Goal: Task Accomplishment & Management: Use online tool/utility

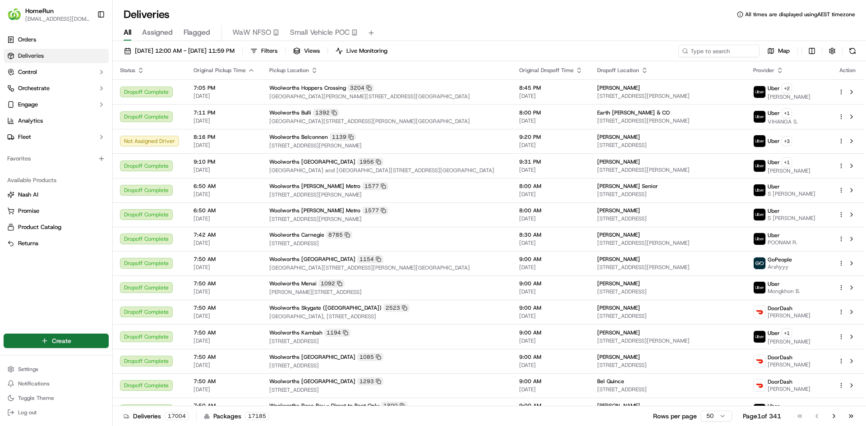
click at [100, 338] on html "HomeRun [EMAIL_ADDRESS][DOMAIN_NAME] Toggle Sidebar Orders Deliveries Control O…" at bounding box center [433, 213] width 866 height 426
click at [149, 356] on link "Delivery" at bounding box center [163, 358] width 101 height 16
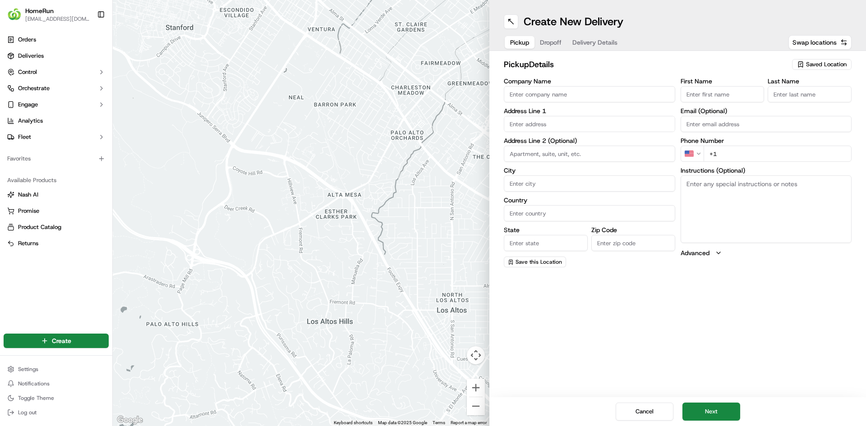
click at [821, 65] on span "Saved Location" at bounding box center [826, 64] width 41 height 8
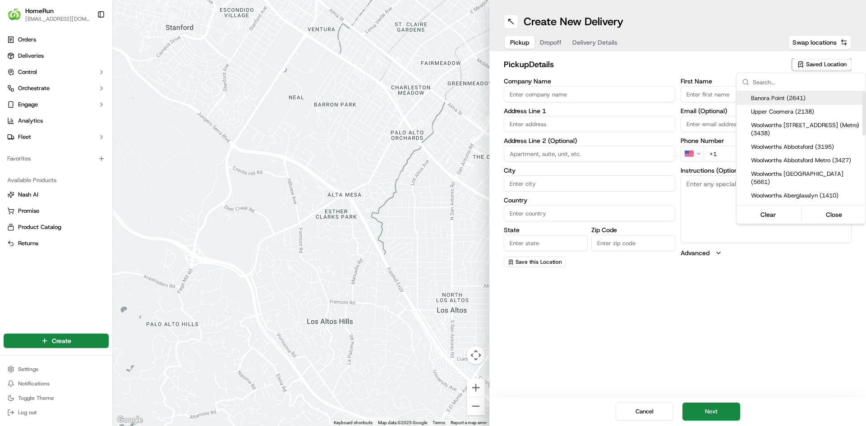
click at [764, 83] on input "text" at bounding box center [806, 82] width 107 height 18
click at [701, 55] on html "HomeRun [EMAIL_ADDRESS][DOMAIN_NAME] Toggle Sidebar Orders Deliveries Control O…" at bounding box center [433, 213] width 866 height 426
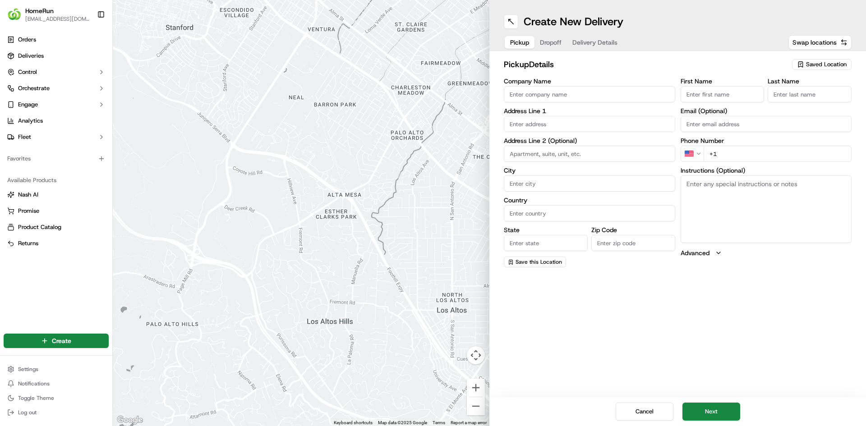
click at [554, 39] on span "Dropoff" at bounding box center [551, 42] width 22 height 9
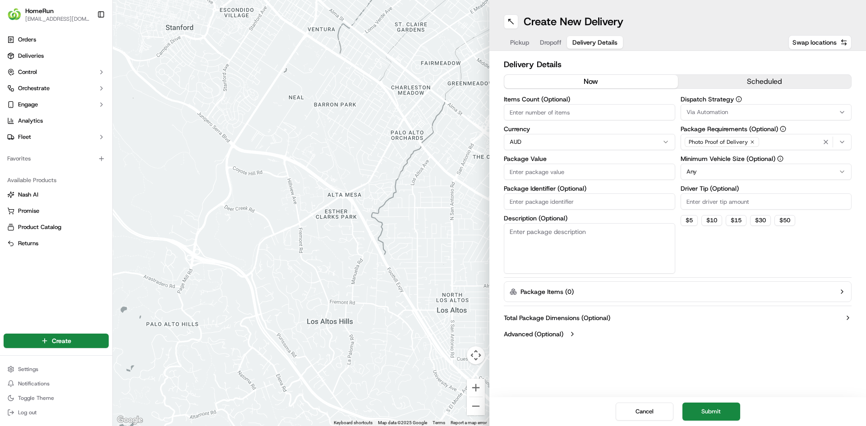
click at [595, 41] on span "Delivery Details" at bounding box center [594, 42] width 45 height 9
click at [559, 41] on span "Dropoff" at bounding box center [551, 42] width 22 height 9
click at [602, 40] on span "Delivery Details" at bounding box center [594, 42] width 45 height 9
